Goal: Information Seeking & Learning: Learn about a topic

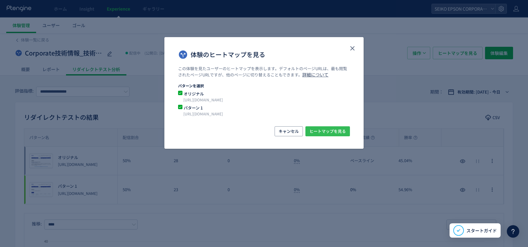
click at [341, 134] on span "ヒートマップを見る" at bounding box center [327, 131] width 36 height 10
drag, startPoint x: 356, startPoint y: 58, endPoint x: 354, endPoint y: 46, distance: 12.3
click at [356, 57] on div "体験のヒートマップを見る" at bounding box center [263, 51] width 199 height 29
click at [352, 41] on div "体験のヒートマップを見る" at bounding box center [263, 51] width 199 height 29
click at [351, 47] on icon "close" at bounding box center [352, 48] width 7 height 7
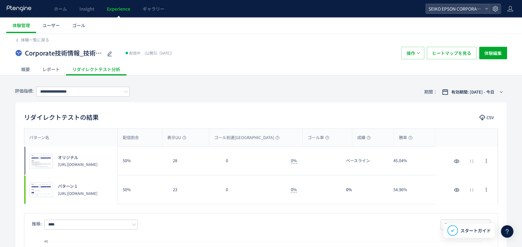
click at [27, 35] on div "体験一覧に戻る" at bounding box center [261, 38] width 492 height 10
click at [28, 39] on span "体験一覧に戻る" at bounding box center [35, 40] width 28 height 6
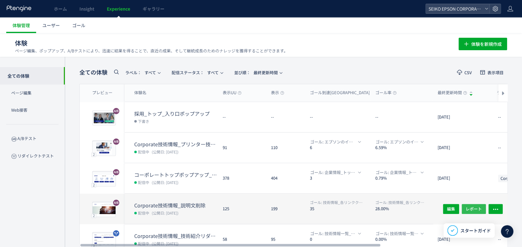
click at [474, 209] on span "レポート" at bounding box center [473, 208] width 16 height 10
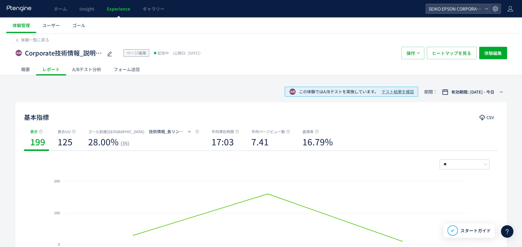
click at [77, 66] on div "A/Bテスト分析" at bounding box center [86, 69] width 41 height 12
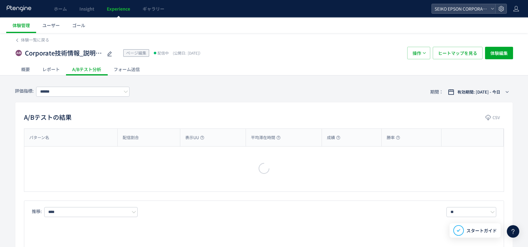
type input "**********"
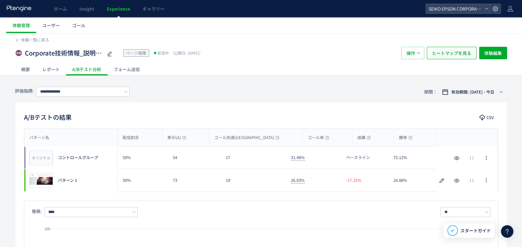
click at [457, 57] on span "ヒートマップを見る" at bounding box center [451, 53] width 39 height 12
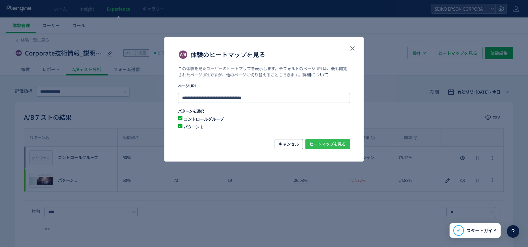
click at [327, 143] on span "ヒートマップを見る" at bounding box center [327, 144] width 36 height 10
